Goal: Navigation & Orientation: Understand site structure

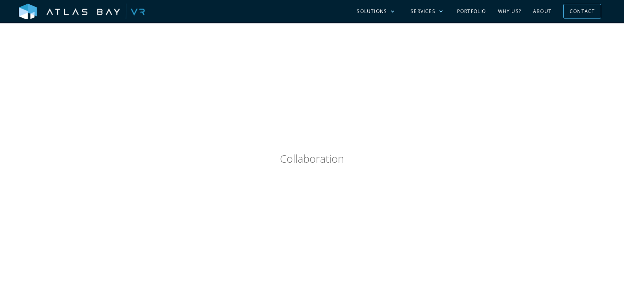
scroll to position [748, 0]
click at [463, 10] on link "Portfolio" at bounding box center [471, 11] width 41 height 23
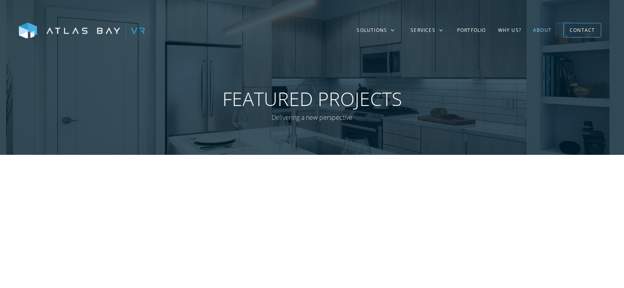
click at [539, 30] on link "About" at bounding box center [542, 30] width 30 height 23
